Goal: Information Seeking & Learning: Learn about a topic

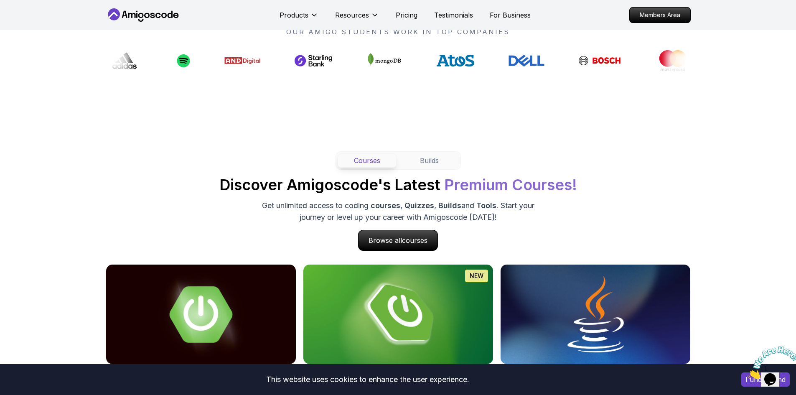
scroll to position [669, 0]
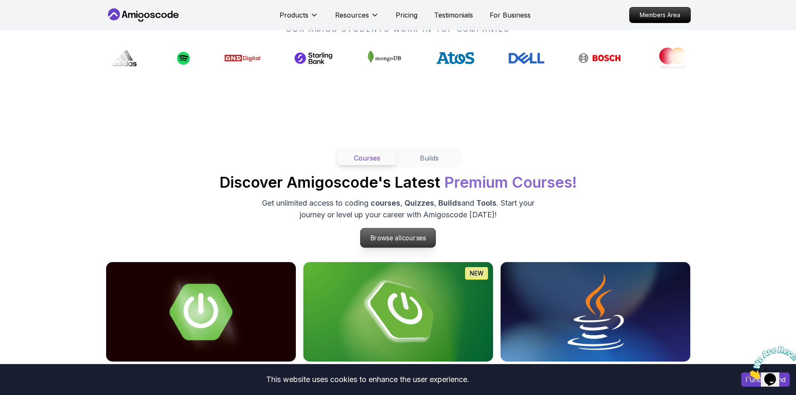
click at [401, 233] on p "Browse all courses" at bounding box center [398, 237] width 75 height 19
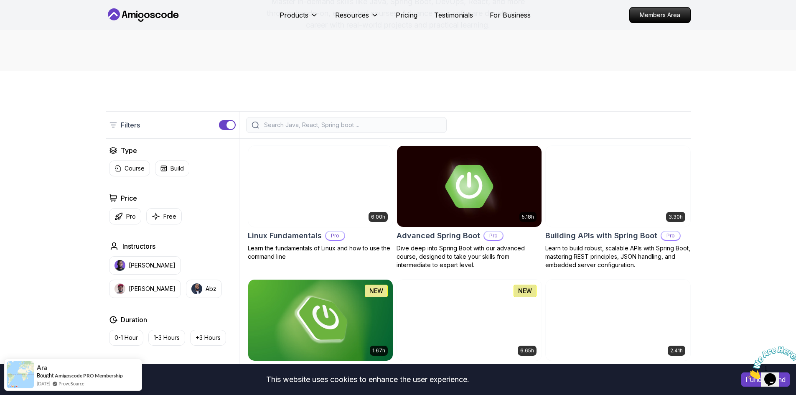
scroll to position [121, 0]
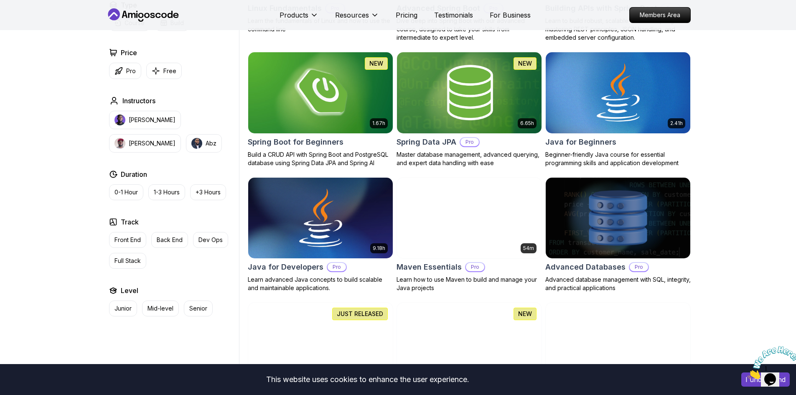
scroll to position [339, 0]
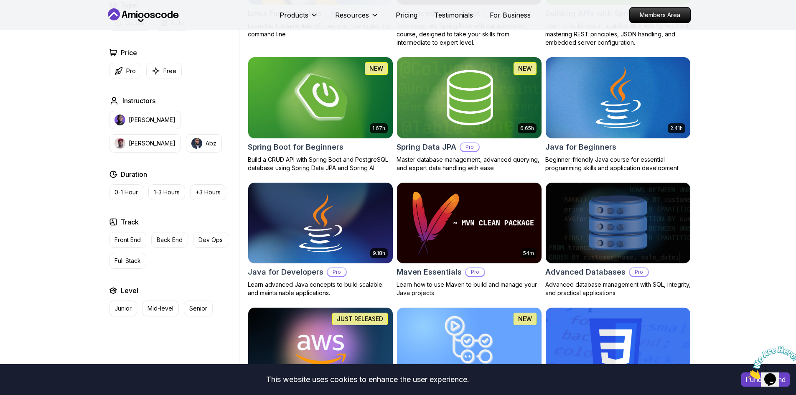
click at [599, 114] on img at bounding box center [618, 97] width 152 height 85
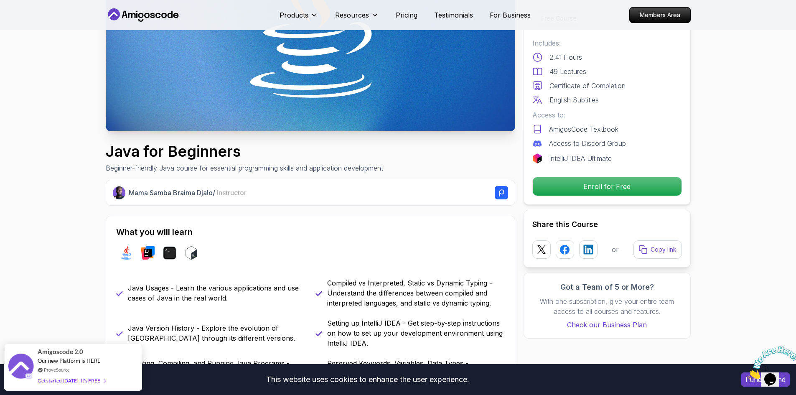
scroll to position [146, 0]
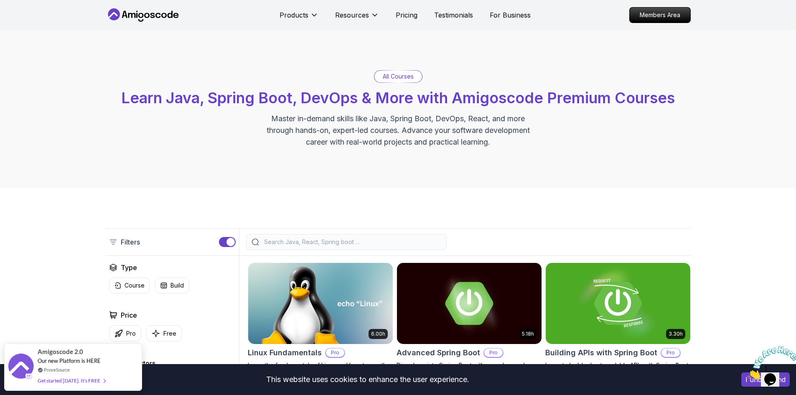
click at [326, 239] on input "search" at bounding box center [351, 242] width 179 height 8
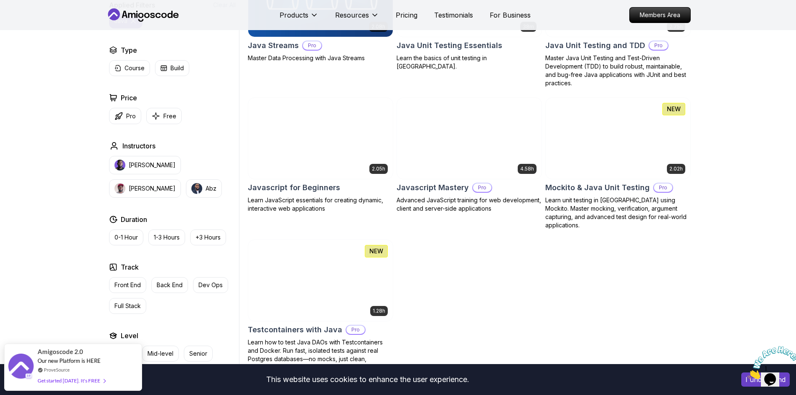
scroll to position [708, 0]
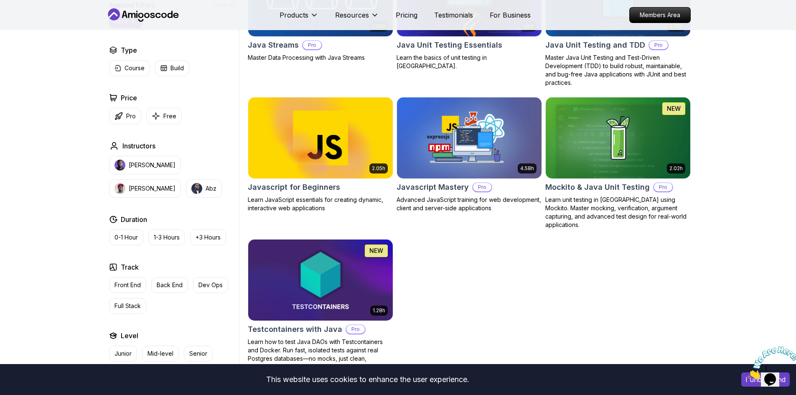
type input "java"
